Goal: Task Accomplishment & Management: Use online tool/utility

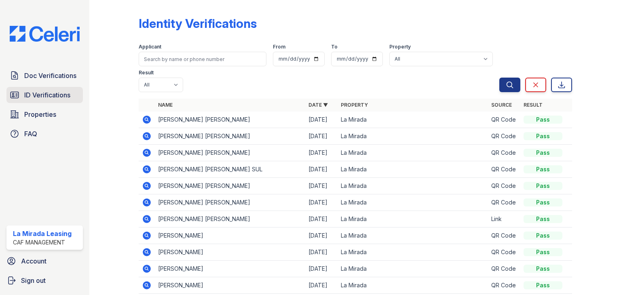
click at [52, 92] on span "ID Verifications" at bounding box center [47, 95] width 46 height 10
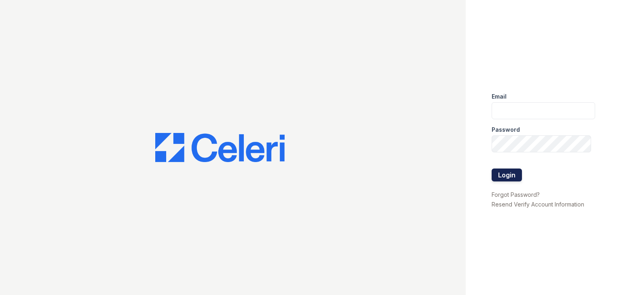
type input "lamirada3@cafmanagement.com"
click at [510, 176] on button "Login" at bounding box center [507, 175] width 30 height 13
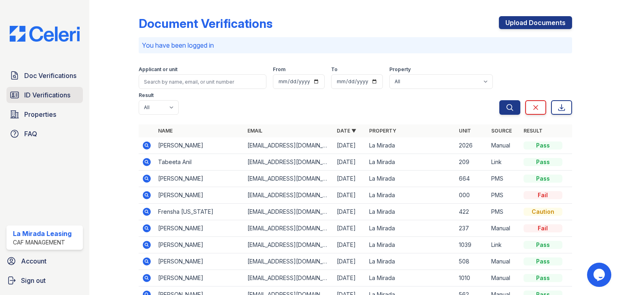
click at [57, 99] on span "ID Verifications" at bounding box center [47, 95] width 46 height 10
